Goal: Navigation & Orientation: Find specific page/section

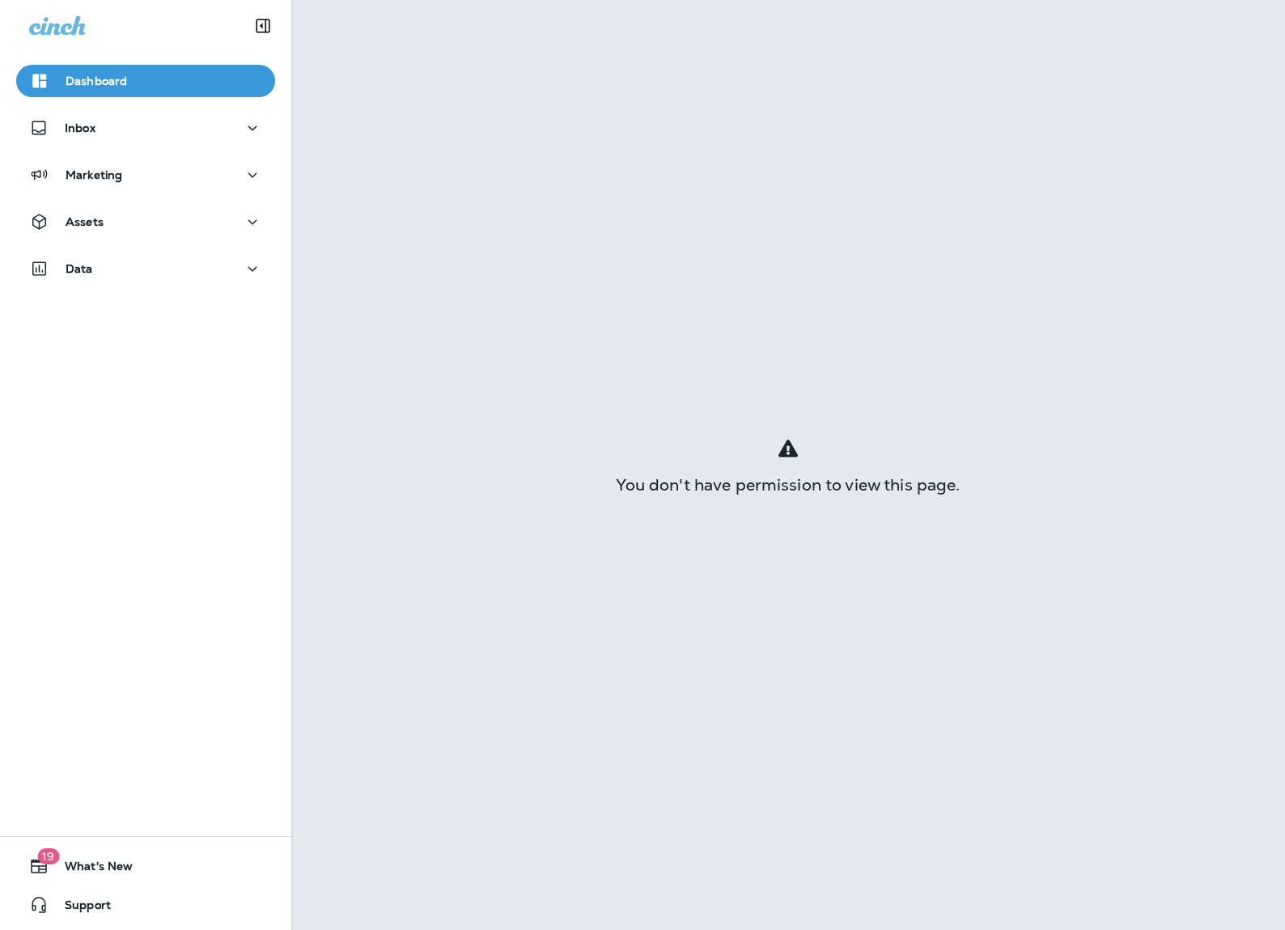
click at [81, 106] on div "Dashboard Inbox Marketing Assets Data" at bounding box center [145, 178] width 291 height 259
click at [86, 132] on p "Inbox" at bounding box center [80, 127] width 31 height 13
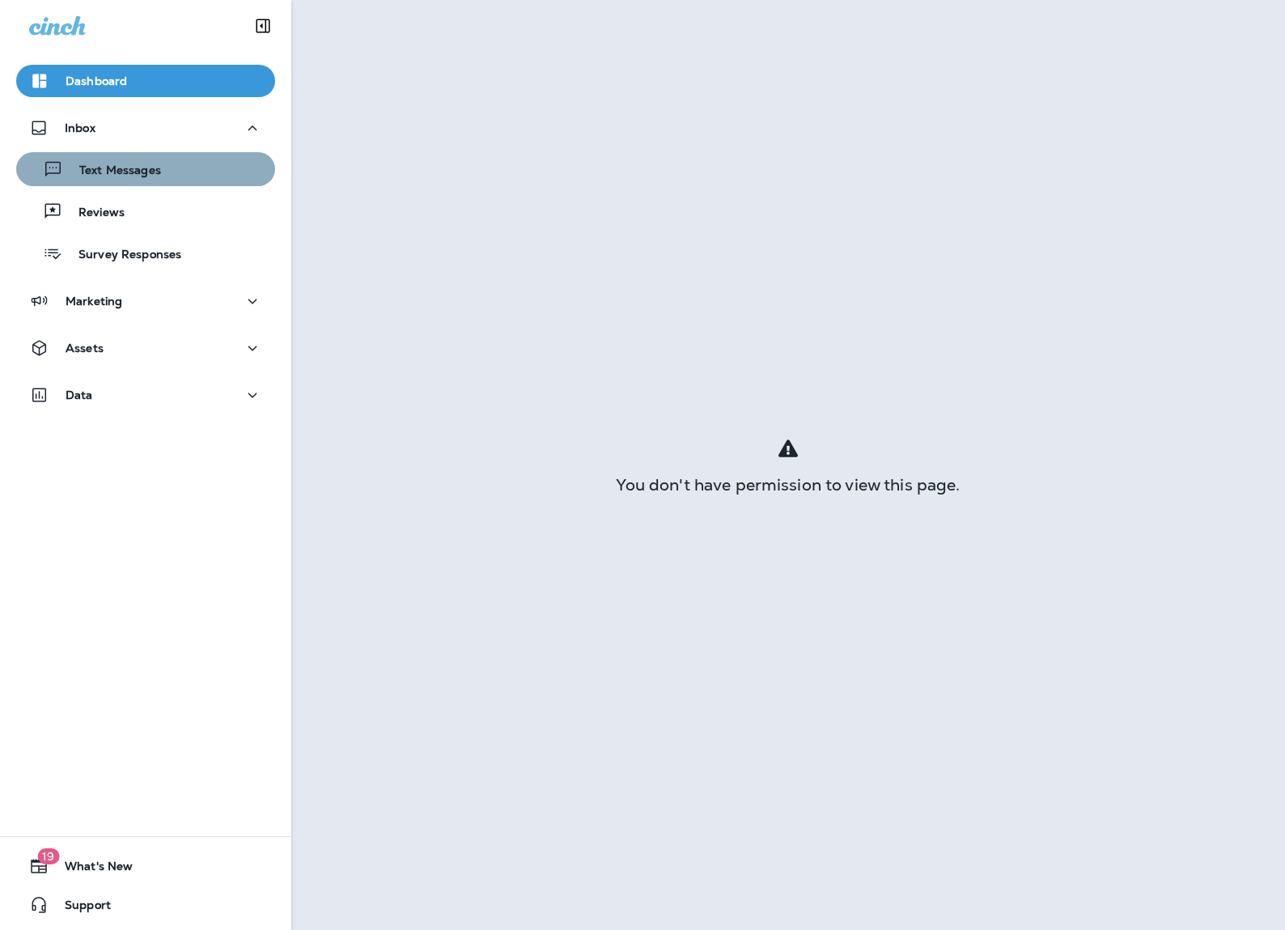
click at [184, 157] on div "Text Messages" at bounding box center [146, 169] width 246 height 24
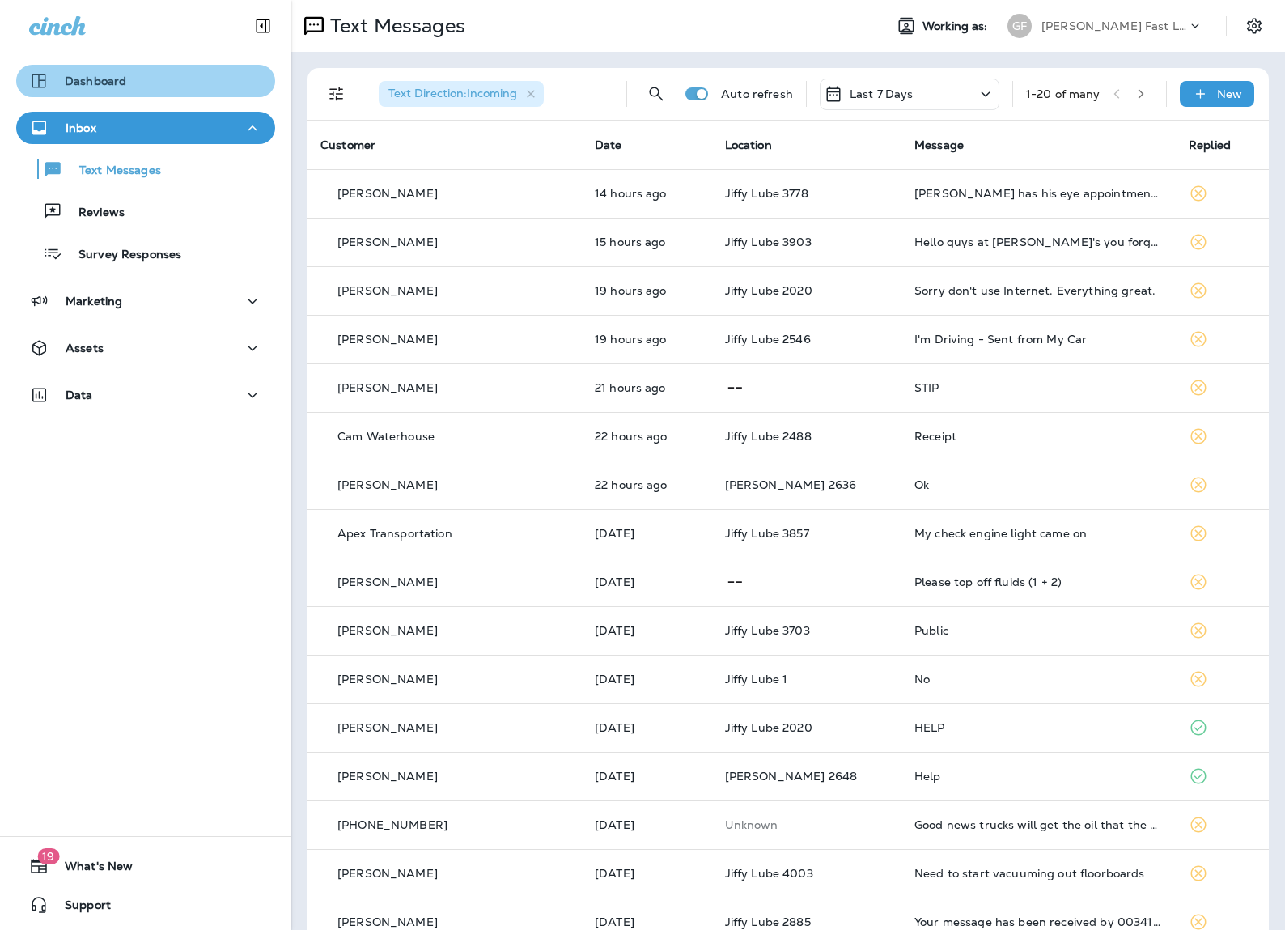
click at [169, 90] on div "Dashboard" at bounding box center [145, 80] width 233 height 19
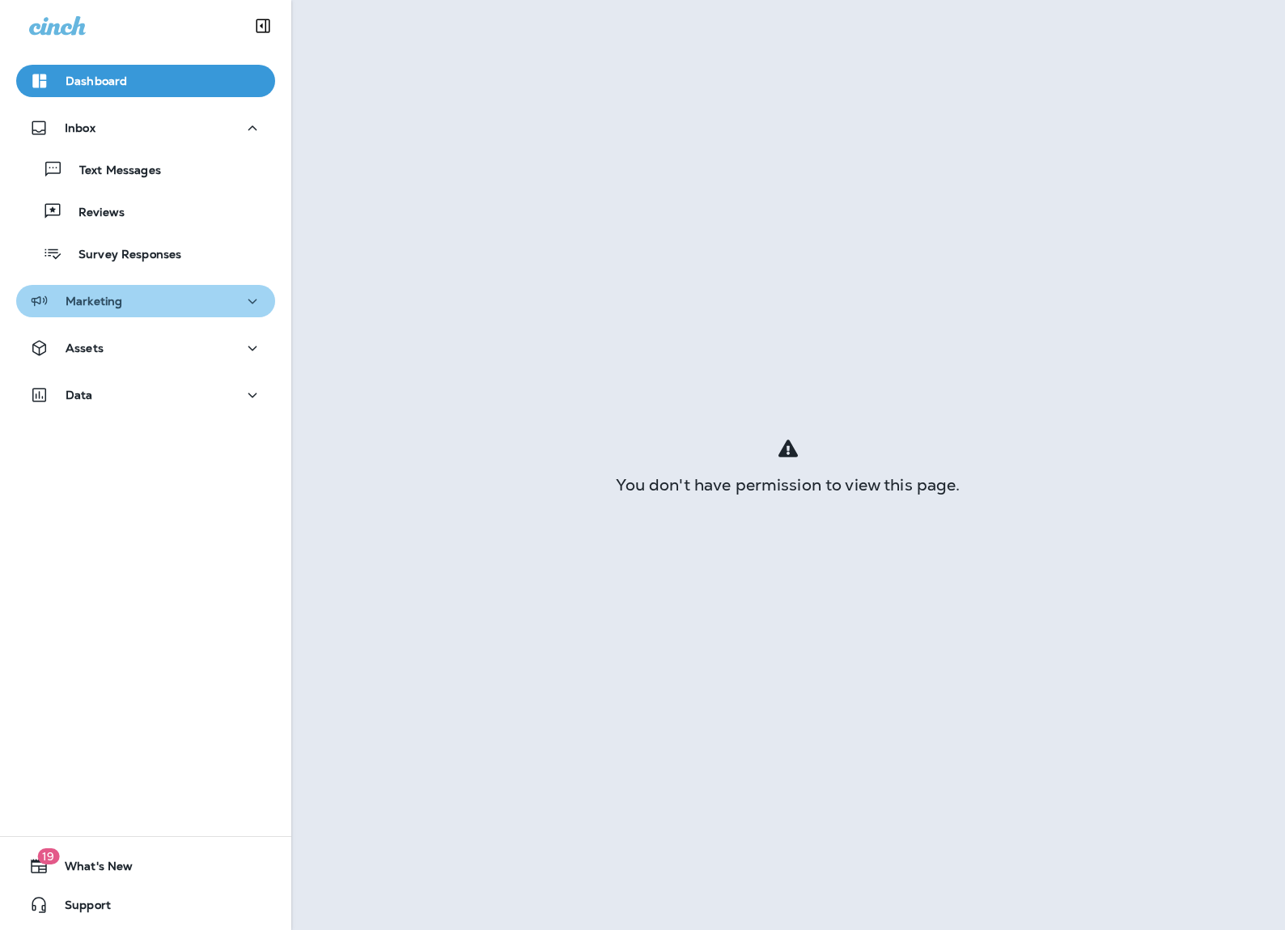
click at [111, 306] on p "Marketing" at bounding box center [94, 300] width 57 height 13
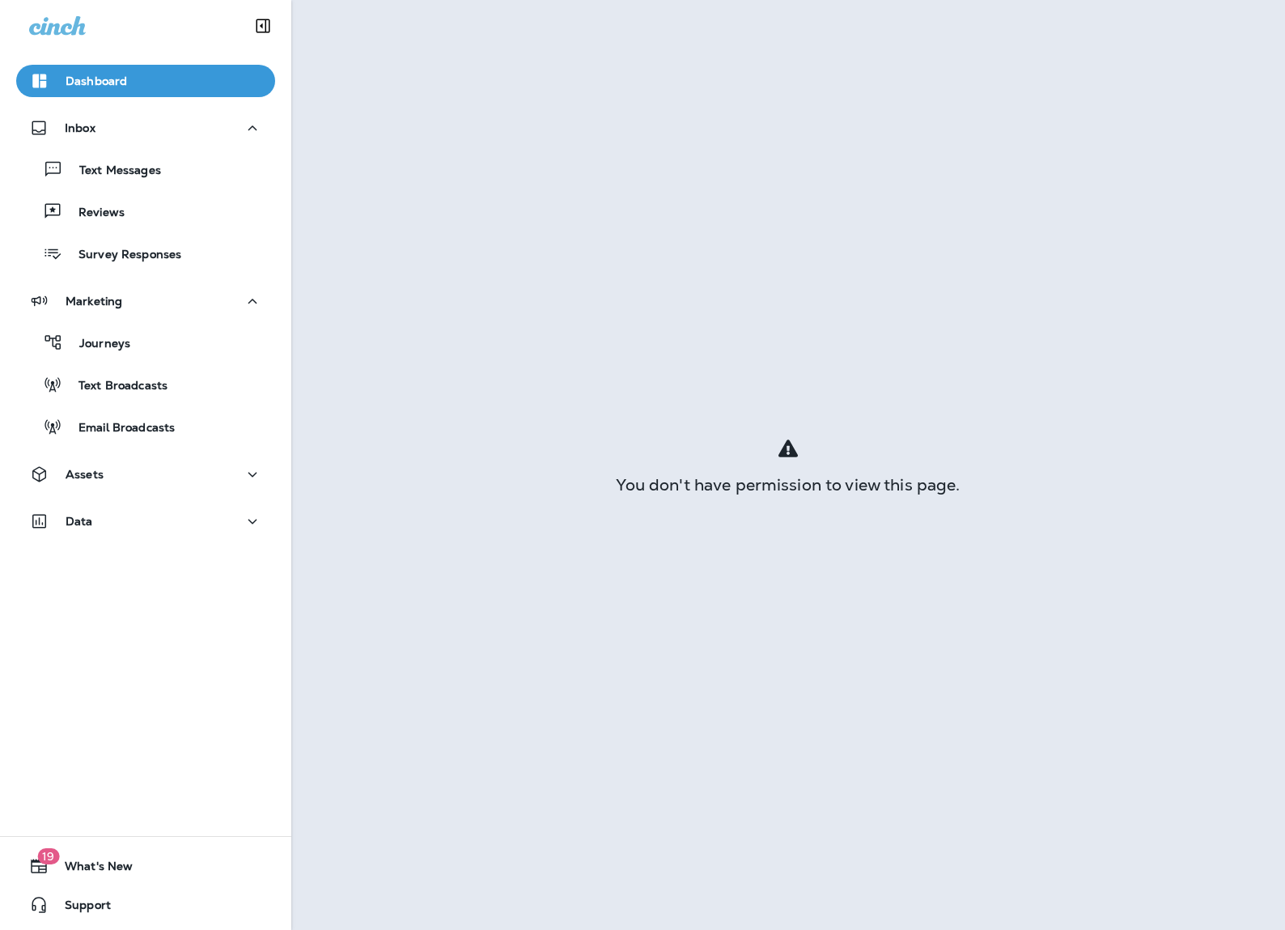
click at [514, 72] on div "You don't have permission to view this page." at bounding box center [788, 465] width 994 height 930
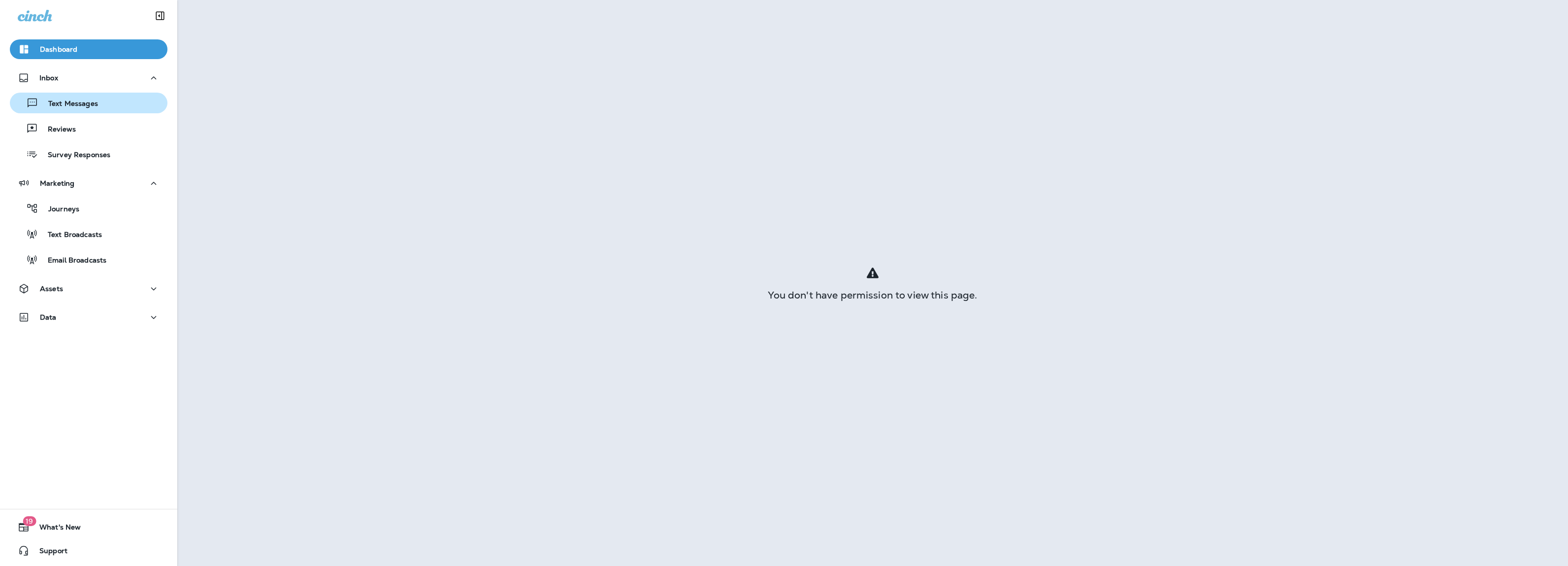
click at [76, 106] on p "Text Messages" at bounding box center [68, 103] width 60 height 9
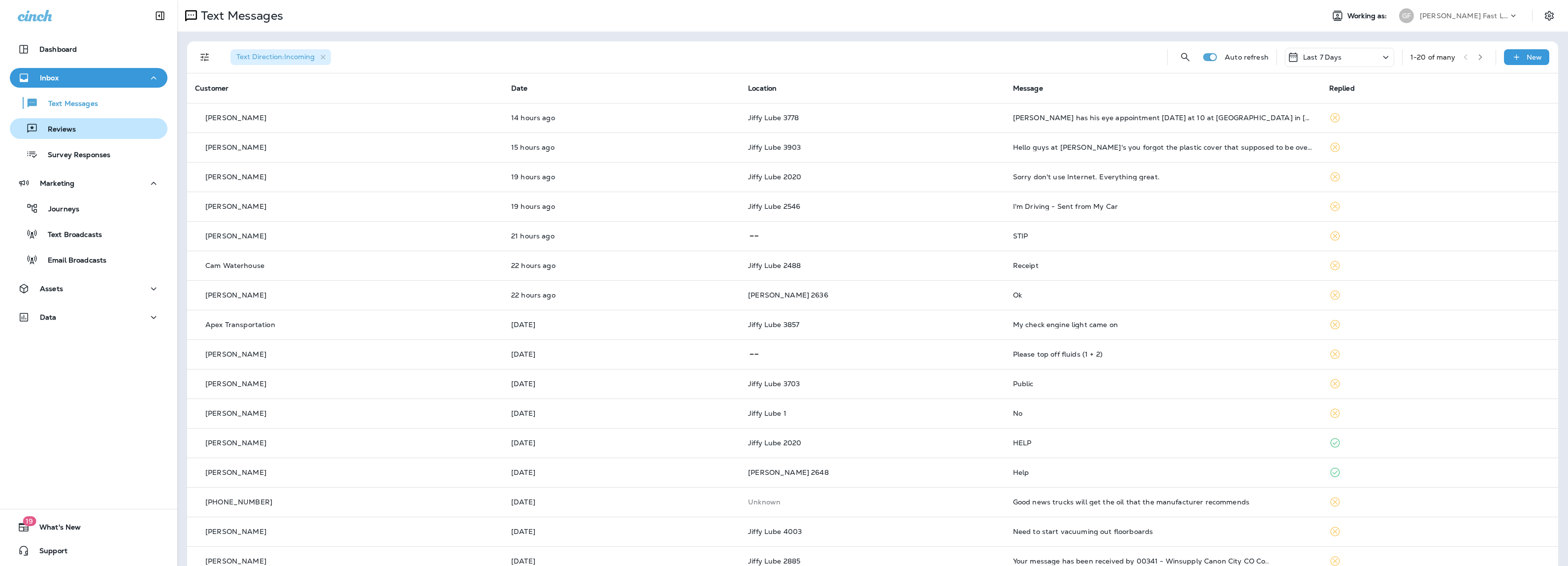
click at [81, 130] on div "Reviews" at bounding box center [89, 128] width 150 height 15
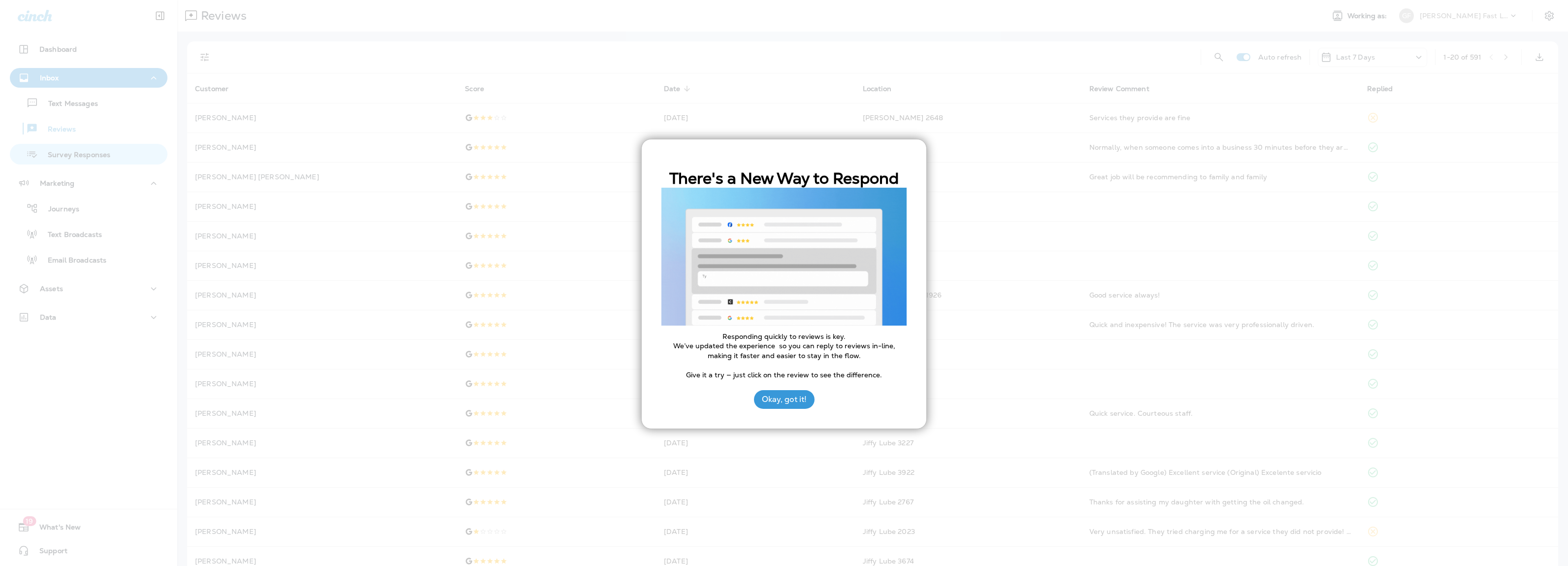
click at [86, 154] on div at bounding box center [784, 283] width 1568 height 566
click at [653, 399] on button "Okay, got it!" at bounding box center [785, 399] width 61 height 19
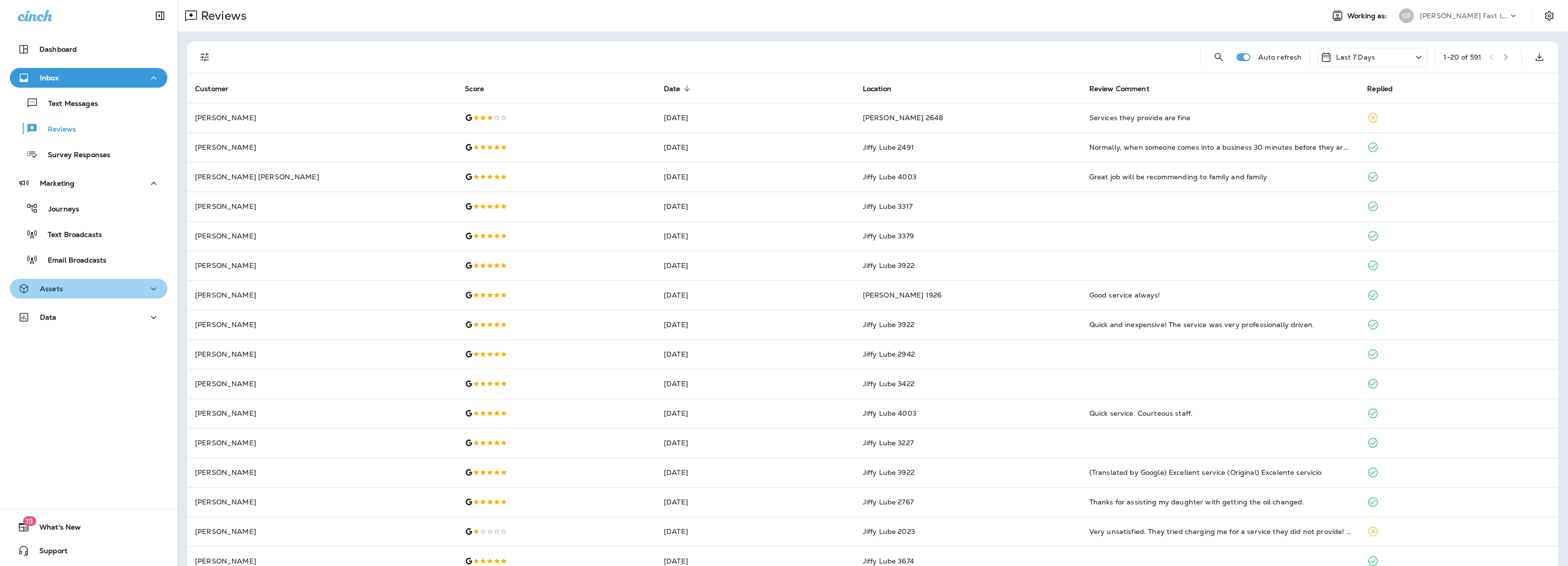
click at [90, 295] on button "Assets" at bounding box center [88, 288] width 158 height 19
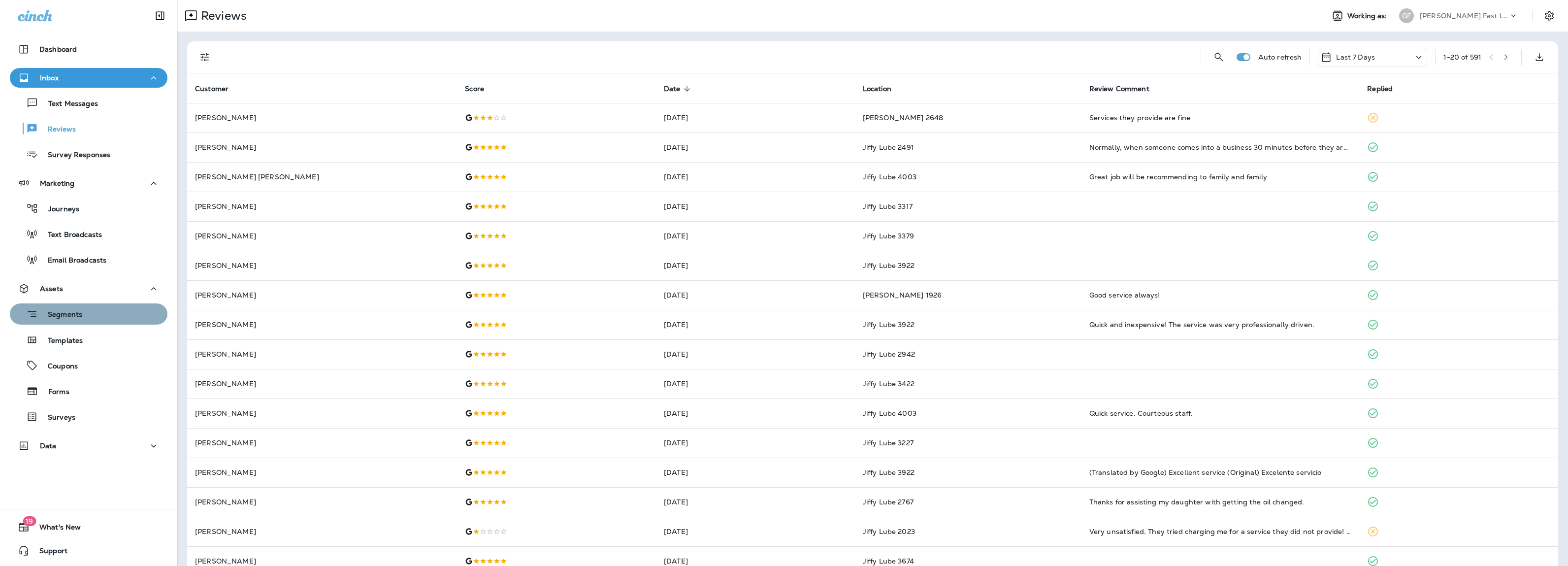
click at [86, 316] on div "Segments" at bounding box center [89, 313] width 150 height 15
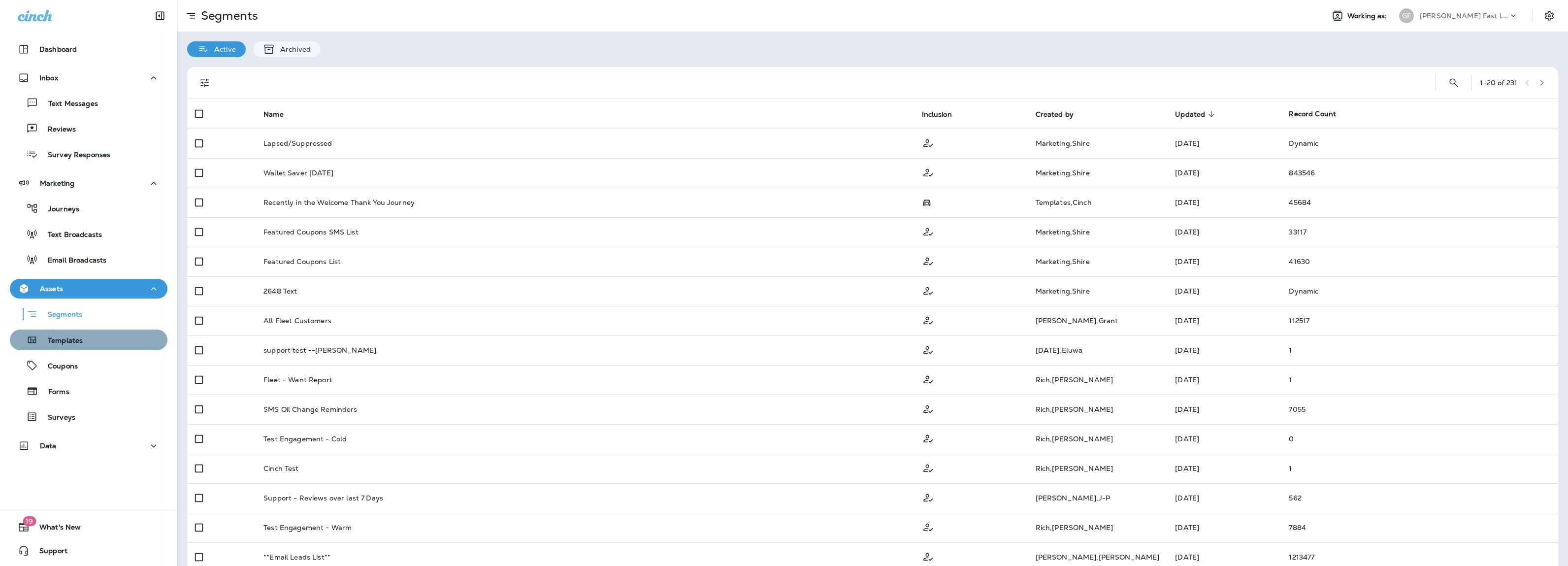
click at [83, 340] on p "Templates" at bounding box center [60, 341] width 45 height 9
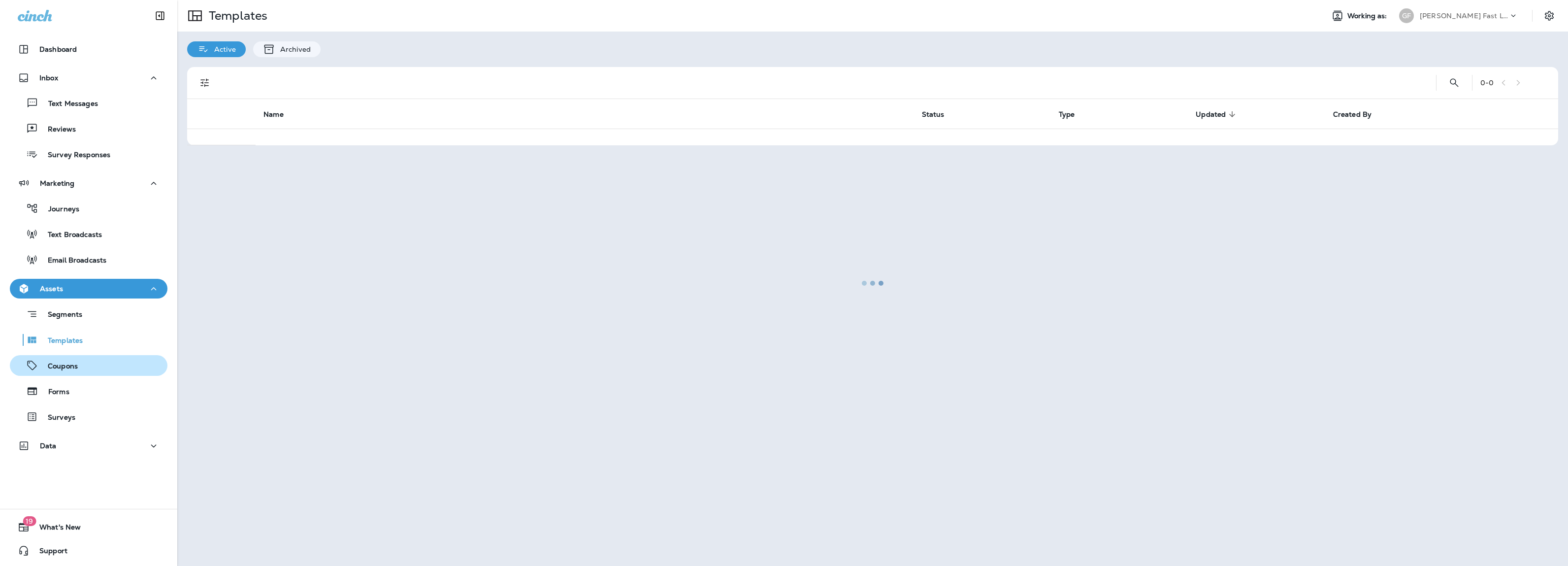
click at [84, 372] on div "Coupons" at bounding box center [89, 365] width 150 height 15
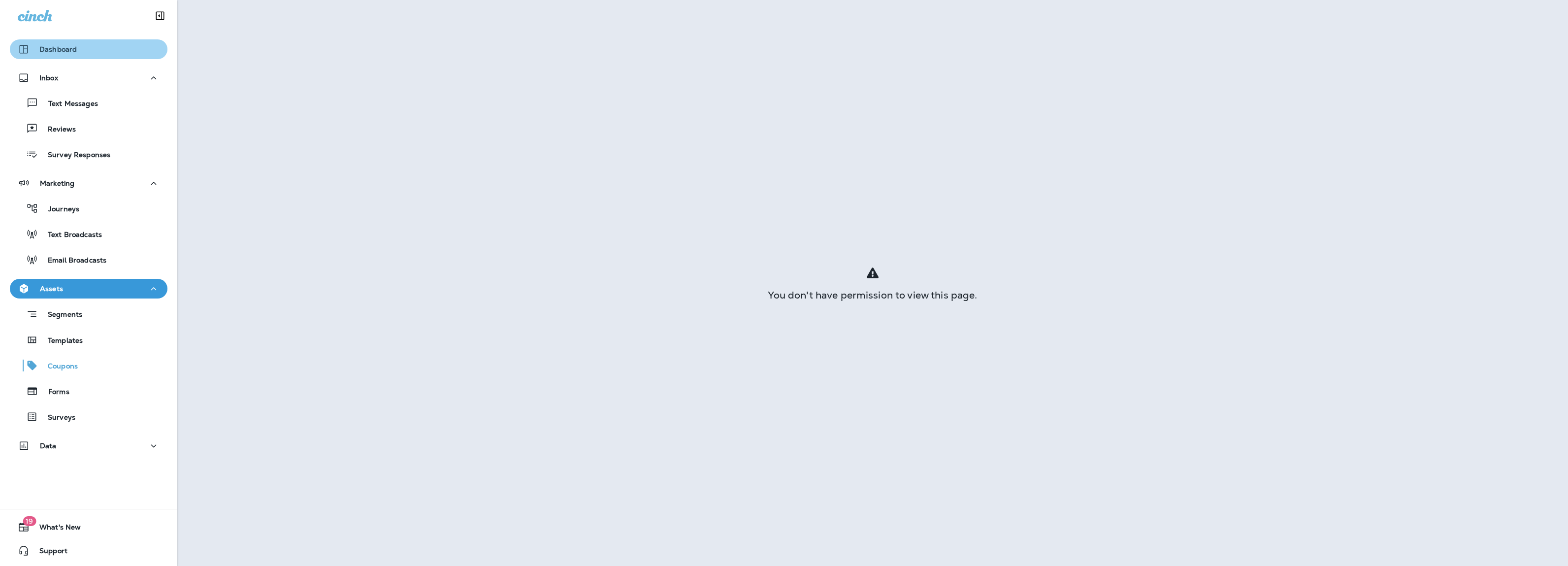
click at [51, 51] on p "Dashboard" at bounding box center [58, 49] width 37 height 8
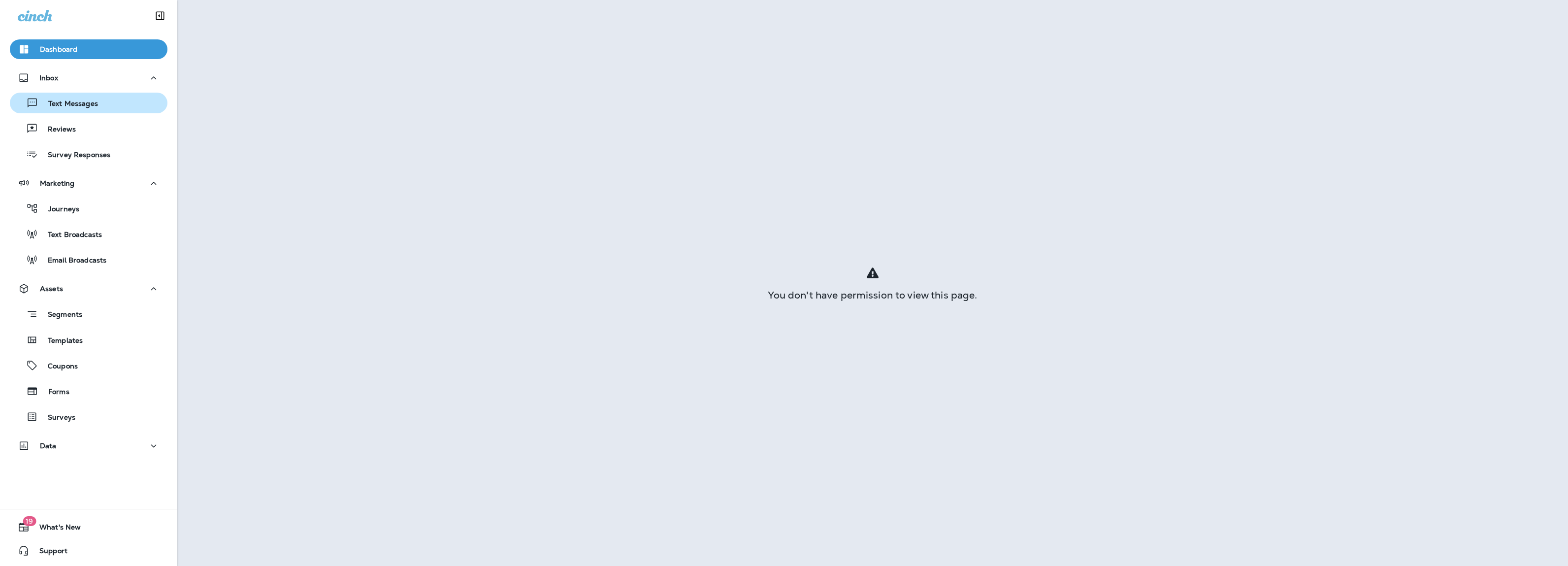
click at [86, 104] on p "Text Messages" at bounding box center [68, 103] width 60 height 9
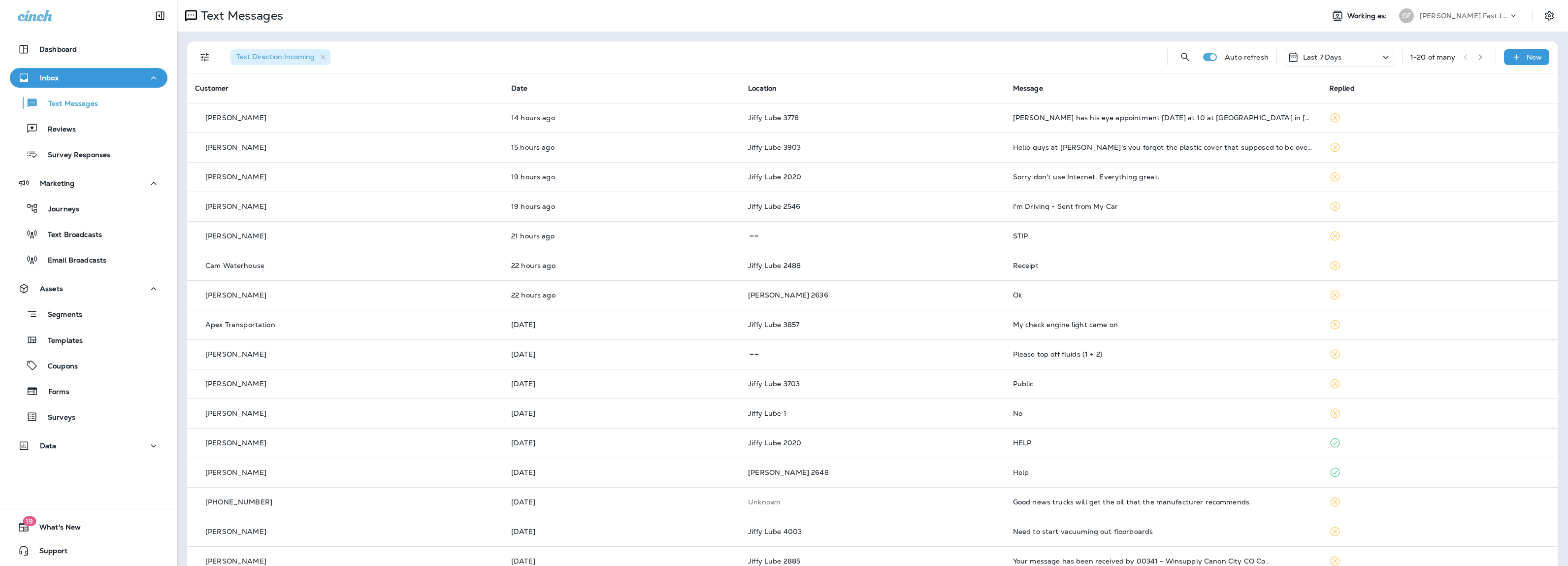
click at [653, 15] on icon at bounding box center [1513, 16] width 10 height 10
click at [653, 74] on p "[PERSON_NAME] Fast Lube dba [PERSON_NAME]" at bounding box center [1466, 82] width 107 height 16
click at [653, 6] on div "Text Messages" at bounding box center [746, 16] width 1139 height 19
click at [61, 133] on p "Reviews" at bounding box center [57, 129] width 38 height 9
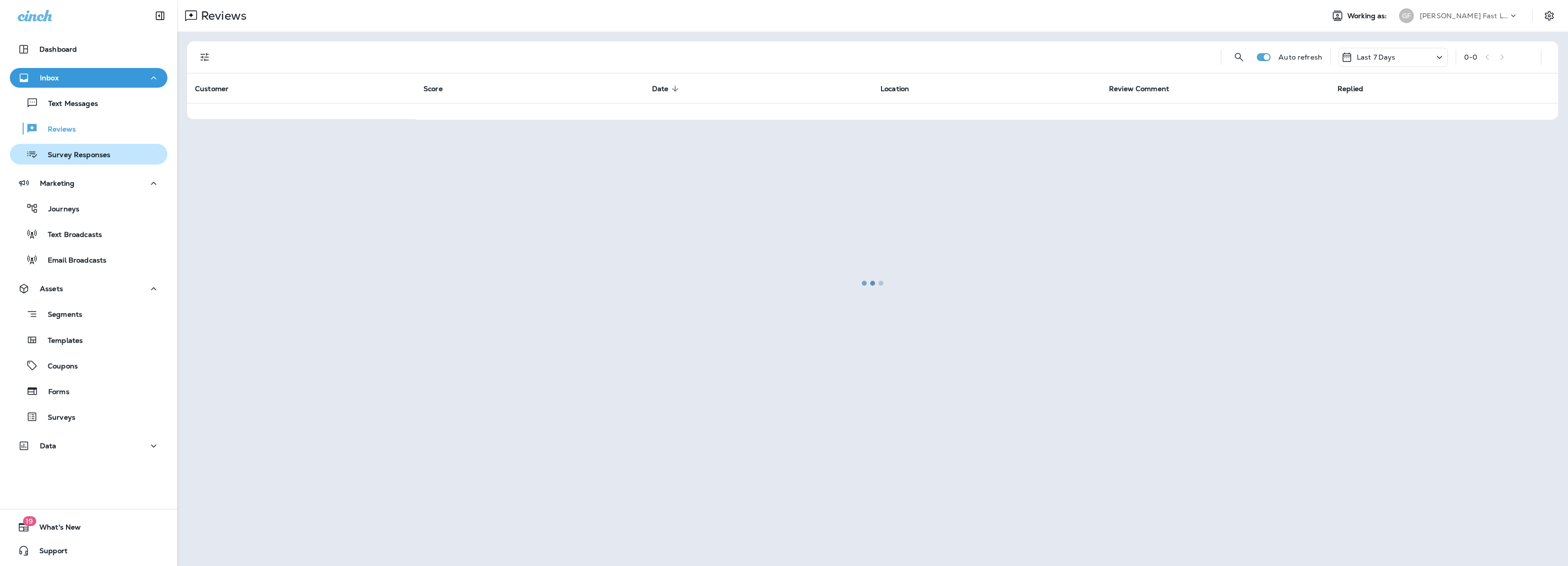
click at [86, 155] on p "Survey Responses" at bounding box center [74, 155] width 72 height 9
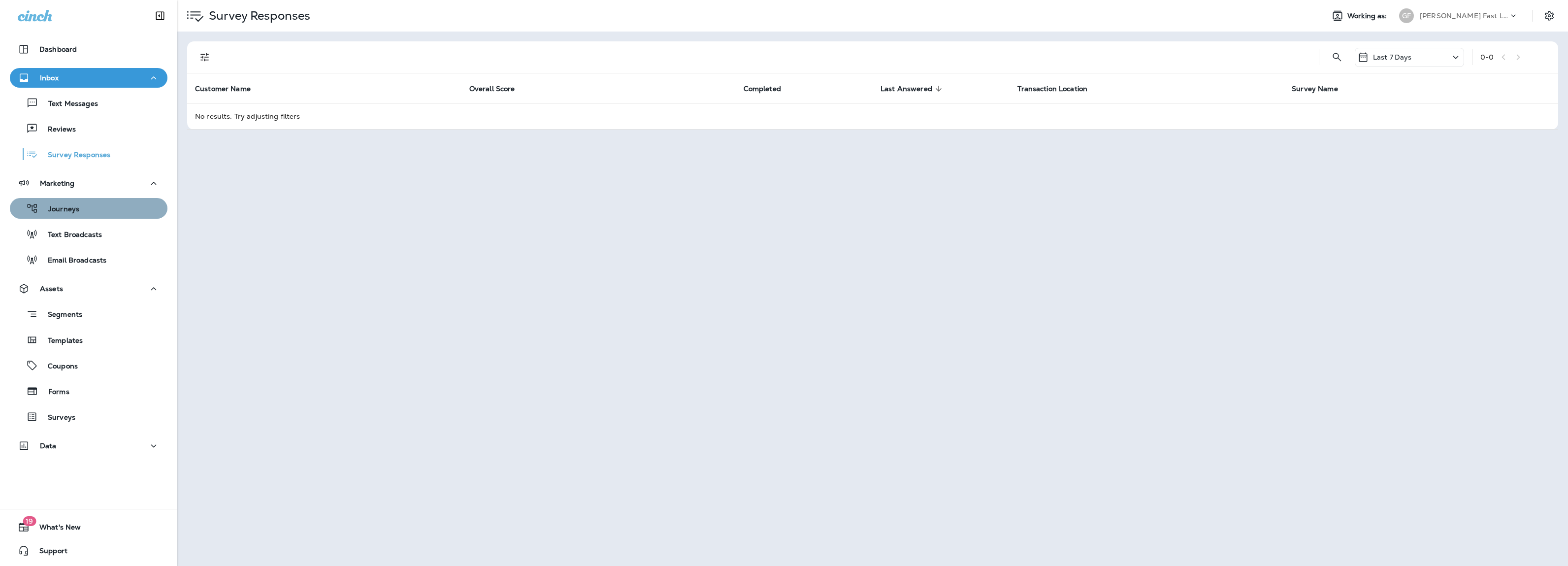
click at [79, 208] on p "Journeys" at bounding box center [58, 209] width 41 height 9
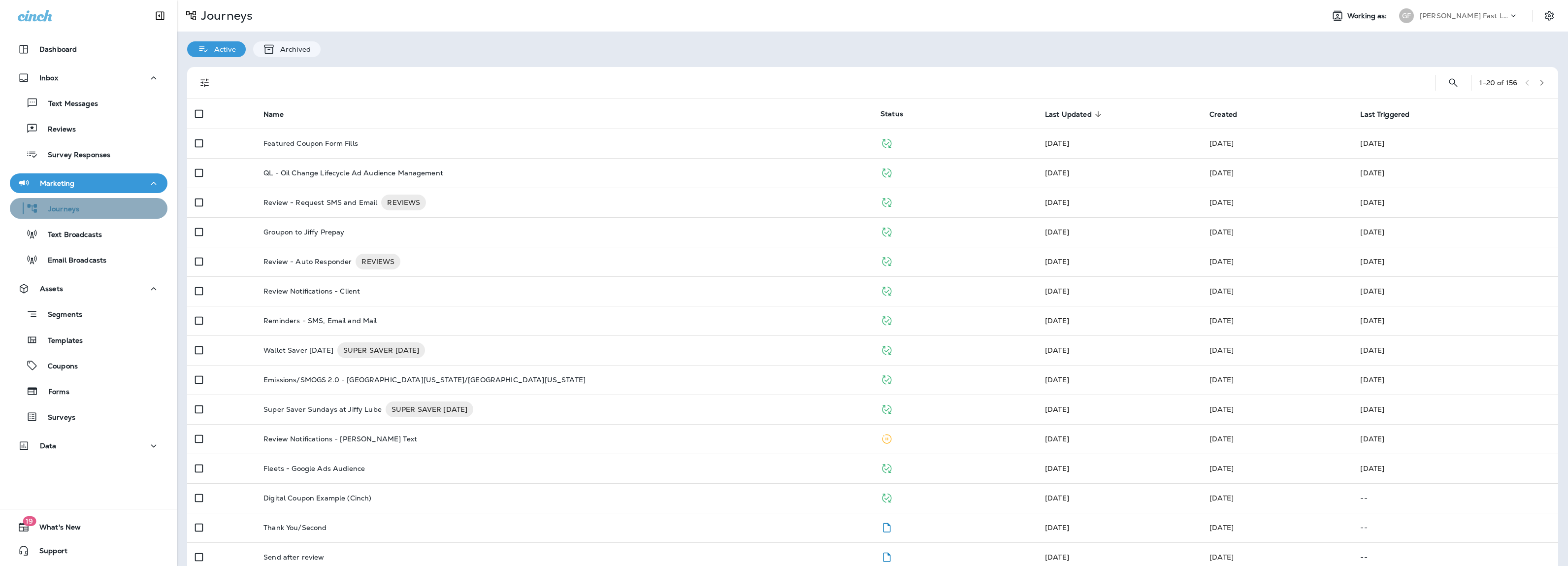
click at [79, 208] on p "Journeys" at bounding box center [58, 209] width 41 height 9
click at [72, 227] on div "Text Broadcasts" at bounding box center [58, 234] width 88 height 15
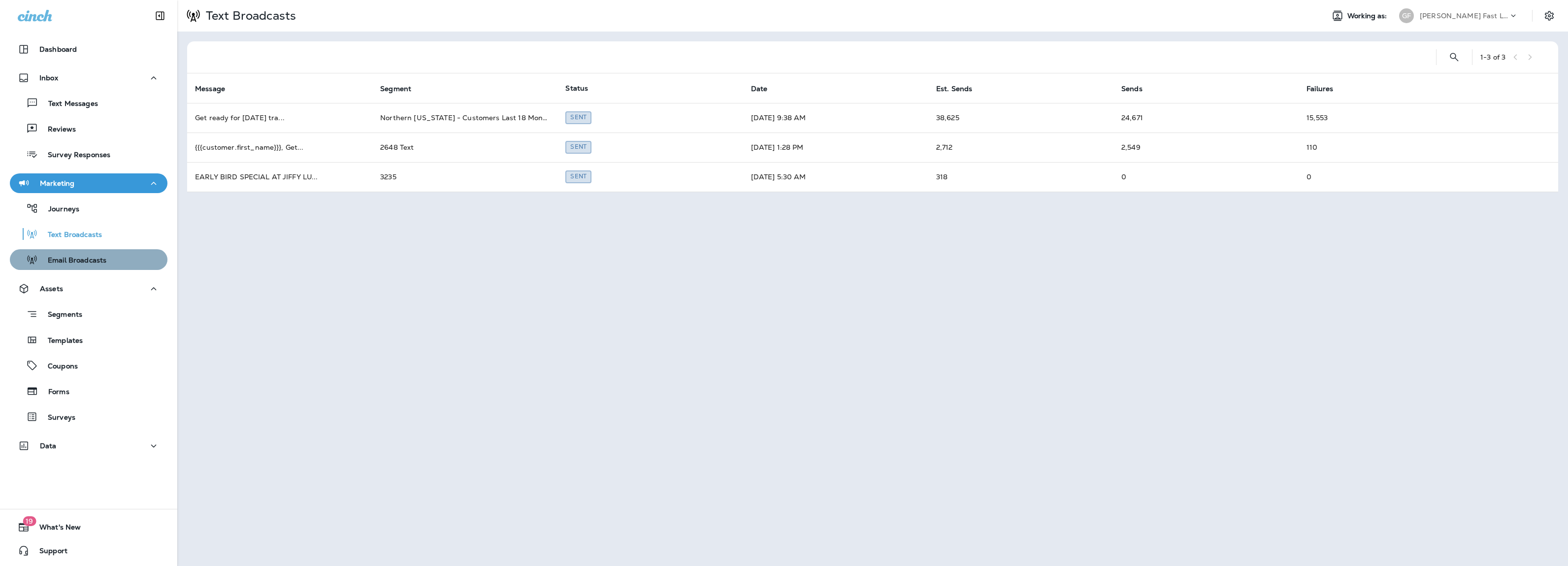
click at [79, 262] on p "Email Broadcasts" at bounding box center [72, 260] width 68 height 9
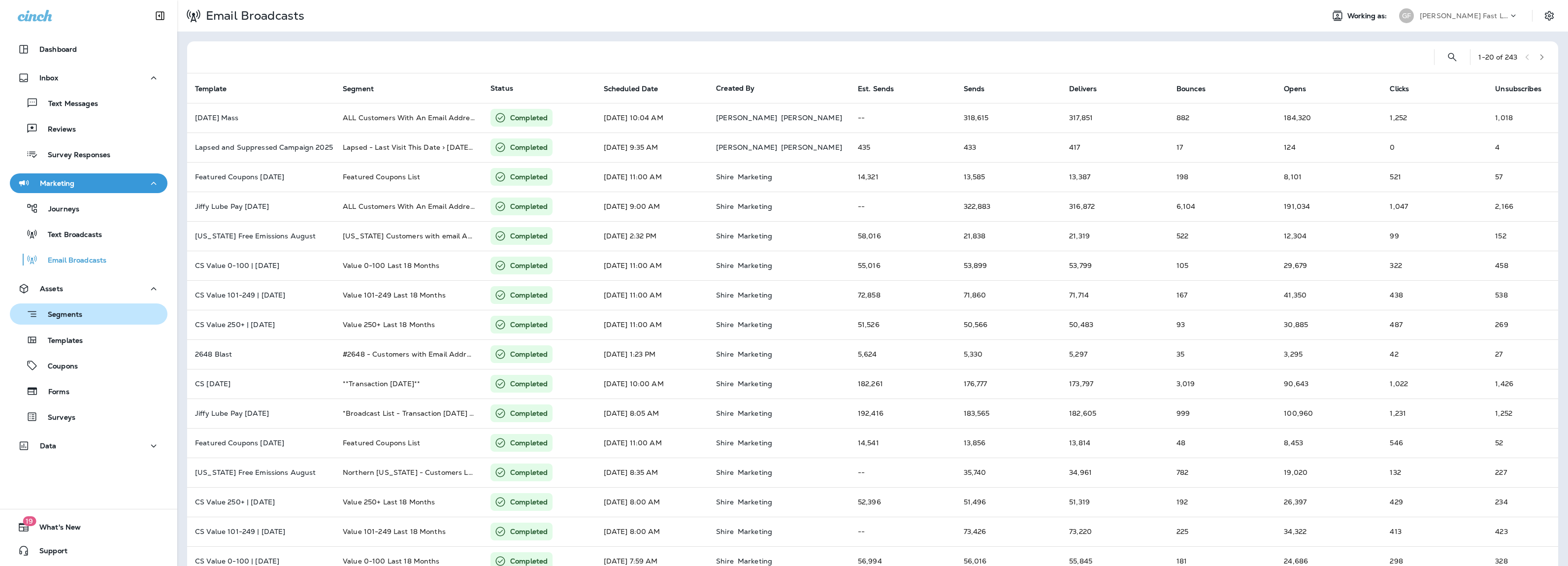
click at [99, 312] on div "Segments" at bounding box center [89, 313] width 150 height 15
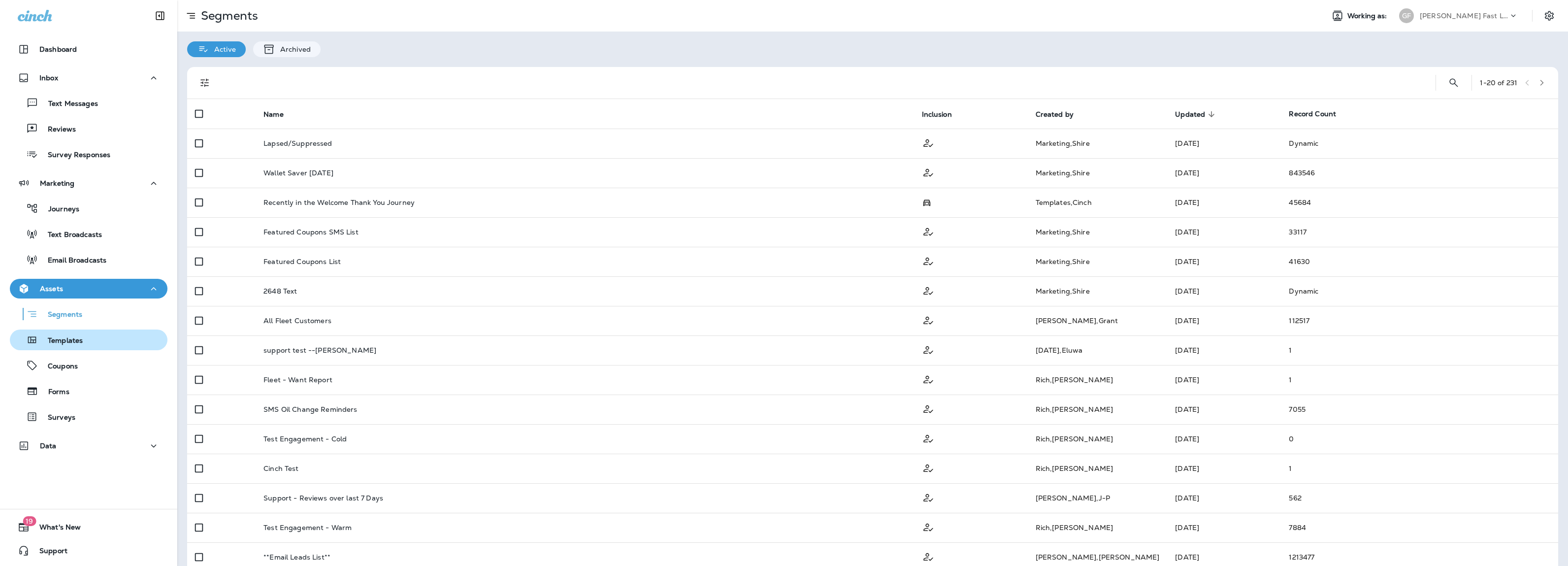
click at [145, 341] on div "Templates" at bounding box center [89, 340] width 150 height 15
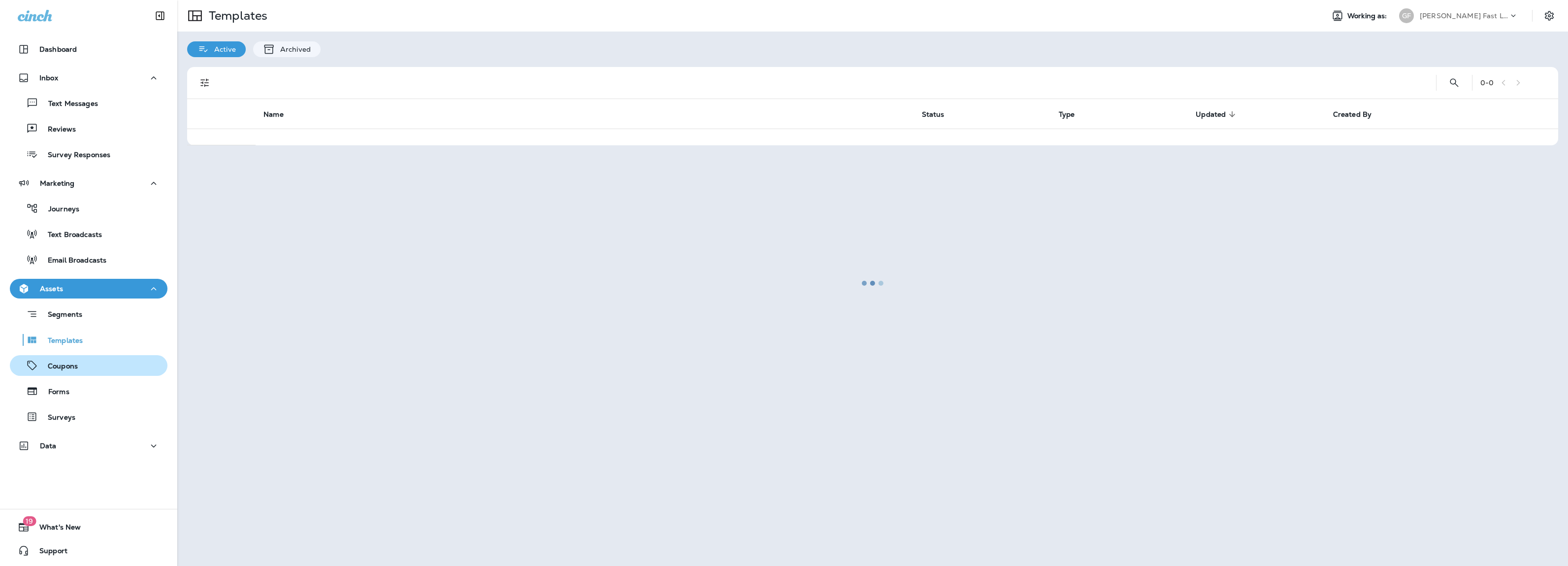
click at [94, 366] on div "Coupons" at bounding box center [89, 365] width 150 height 15
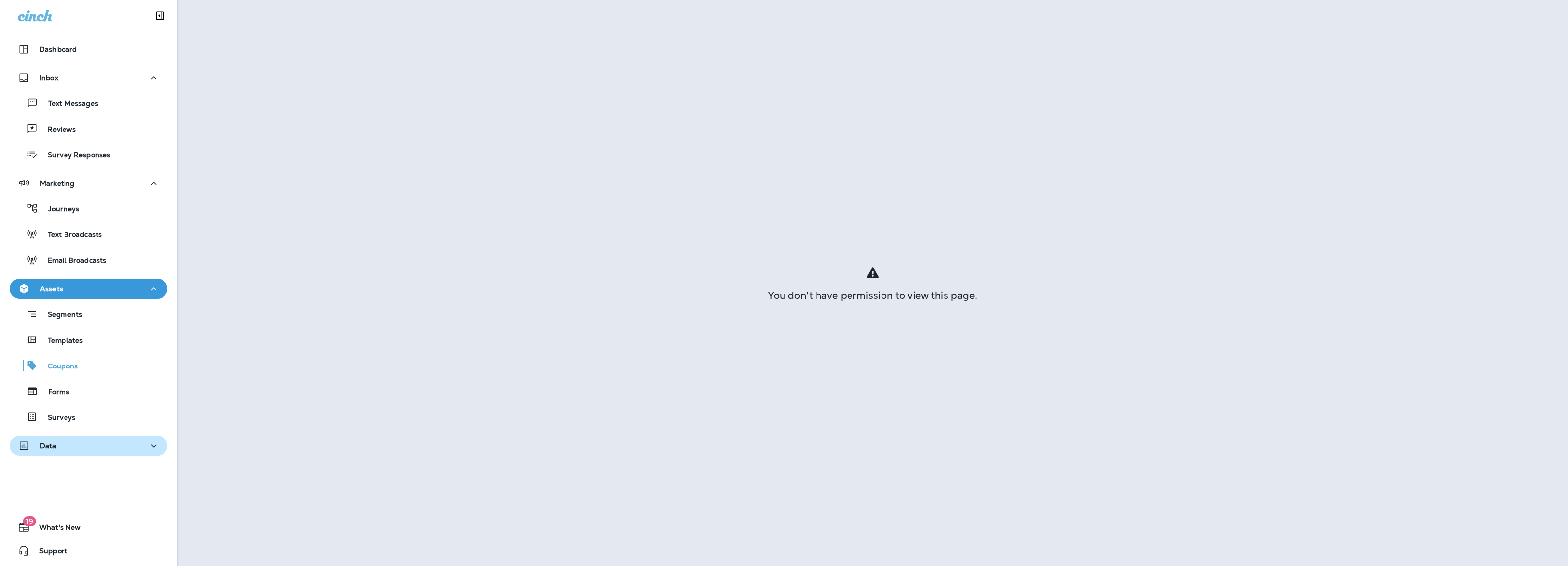
click at [91, 450] on div "Data" at bounding box center [88, 445] width 142 height 12
click at [91, 447] on div "Data" at bounding box center [88, 445] width 142 height 12
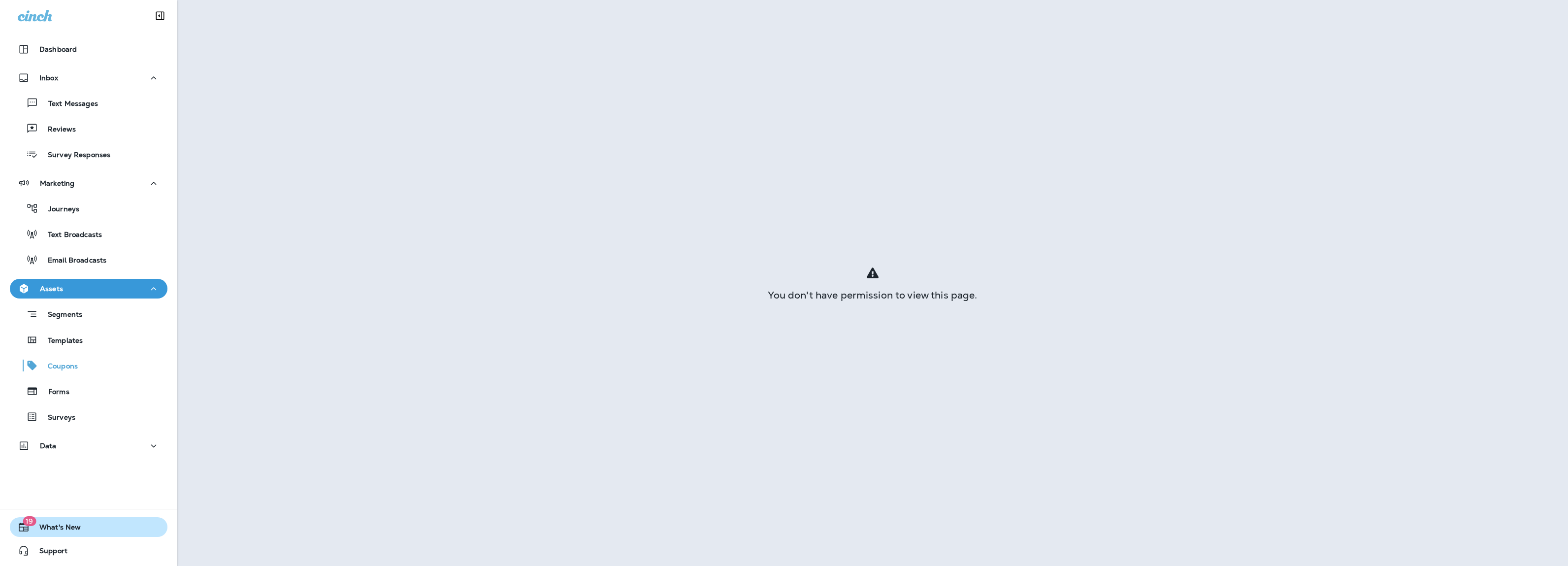
click at [69, 470] on span "What's New" at bounding box center [55, 528] width 51 height 12
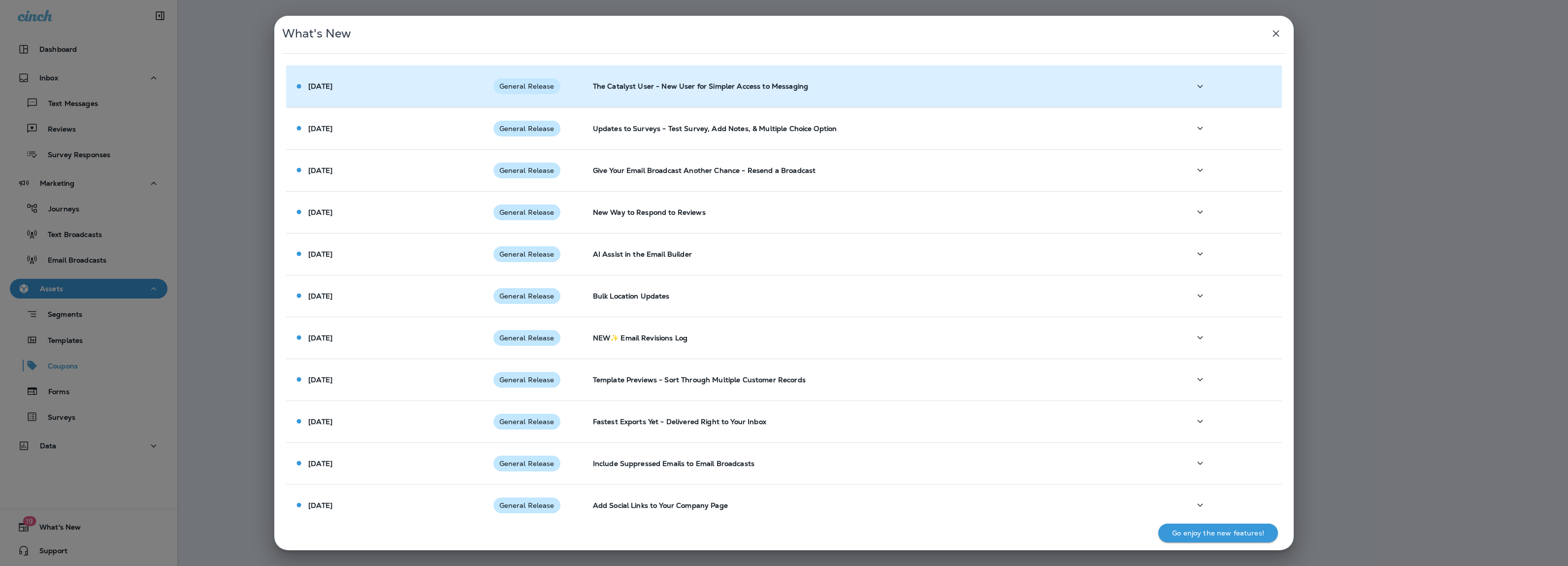
click at [494, 88] on span "General Release" at bounding box center [527, 86] width 67 height 8
